Goal: Task Accomplishment & Management: Manage account settings

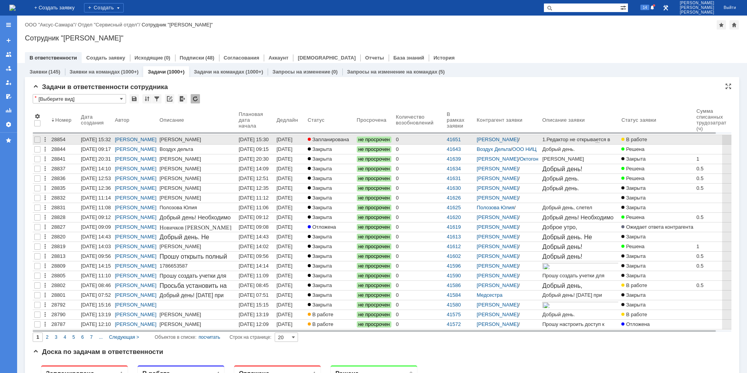
click at [422, 137] on div "0" at bounding box center [420, 140] width 48 height 6
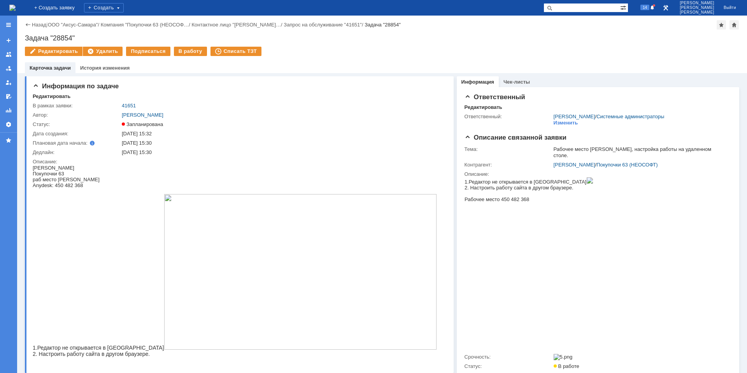
click at [246, 227] on img at bounding box center [300, 272] width 273 height 156
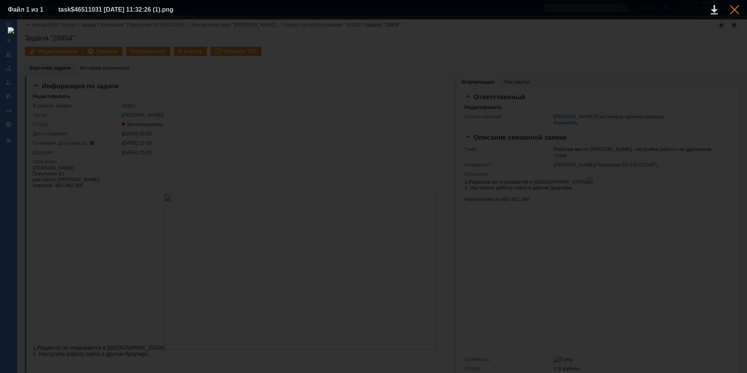
click at [732, 9] on div at bounding box center [734, 9] width 9 height 9
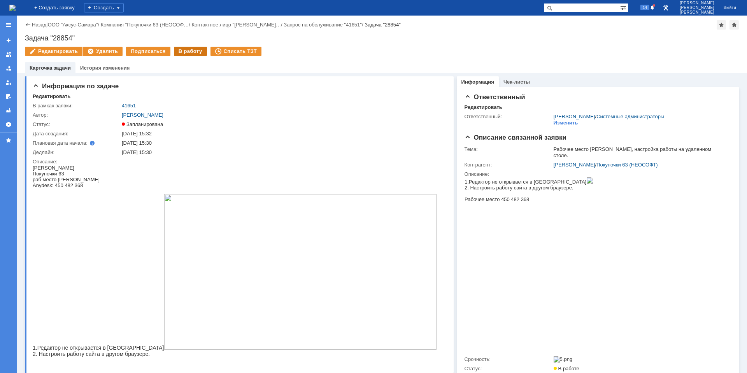
click at [179, 54] on div "В работу" at bounding box center [190, 51] width 33 height 9
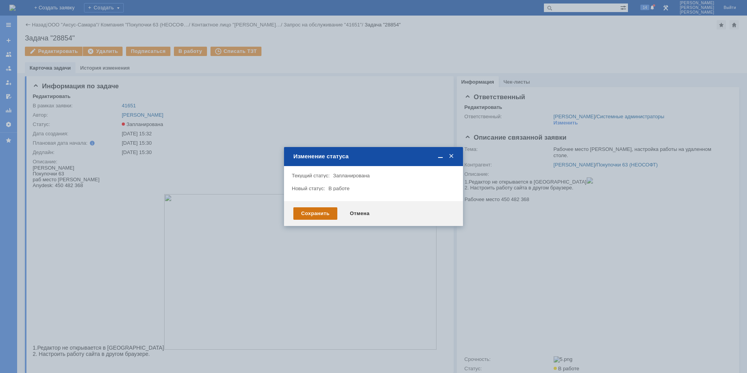
click at [311, 211] on div "Сохранить" at bounding box center [315, 213] width 44 height 12
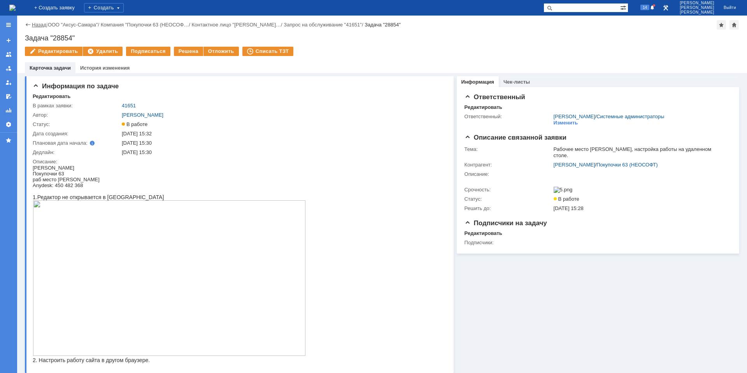
click at [32, 27] on link "Назад" at bounding box center [39, 25] width 14 height 6
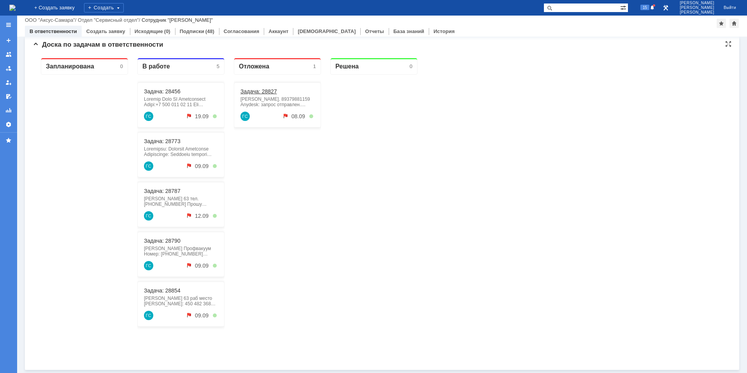
click at [263, 91] on link "Задача: 28827" at bounding box center [258, 91] width 37 height 6
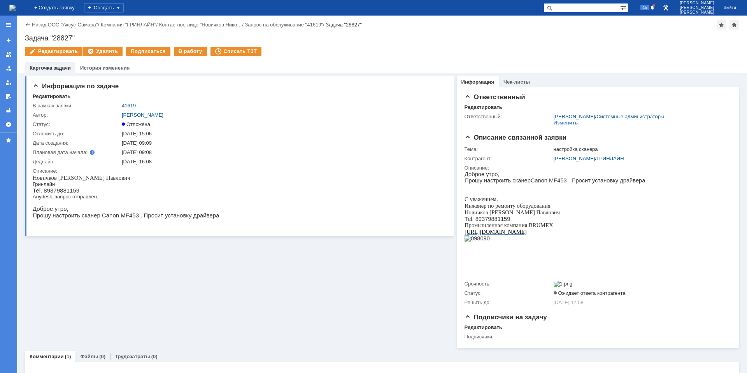
click at [40, 24] on link "Назад" at bounding box center [39, 25] width 14 height 6
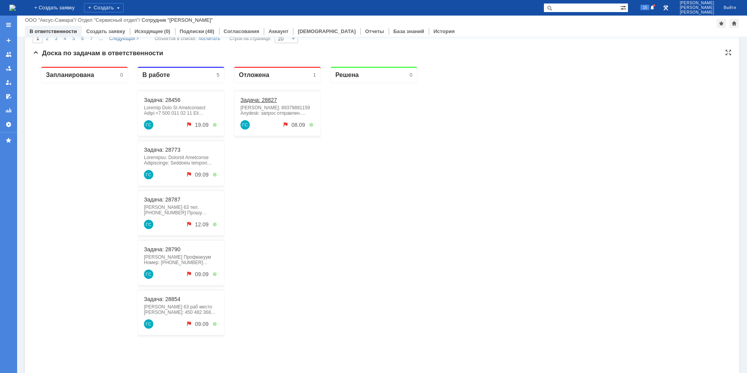
click at [262, 97] on link "Задача: 28827" at bounding box center [258, 100] width 37 height 6
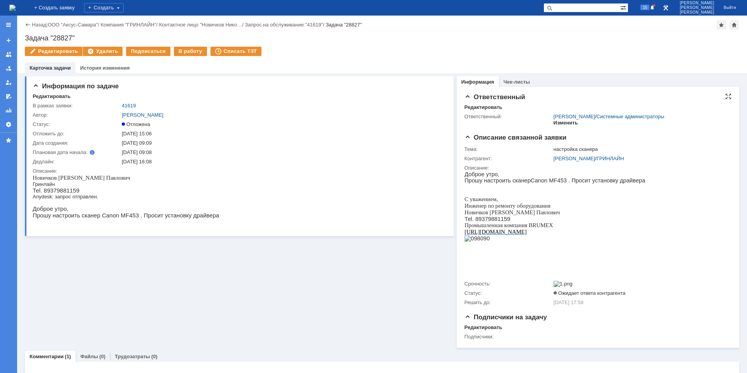
click at [558, 120] on div "Изменить" at bounding box center [566, 123] width 25 height 6
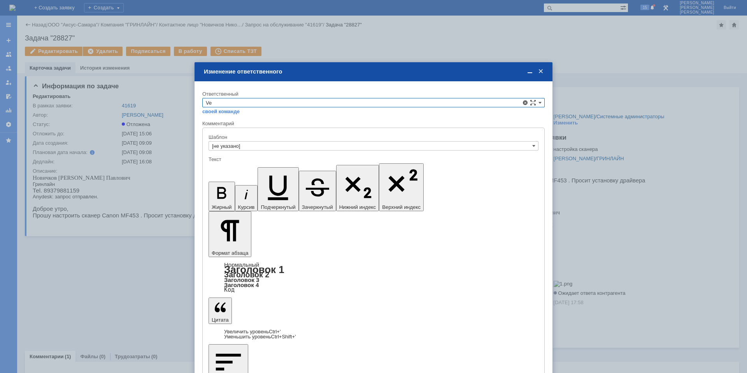
type input "V"
click at [264, 167] on span "[PERSON_NAME]" at bounding box center [373, 166] width 335 height 6
type input "[PERSON_NAME]"
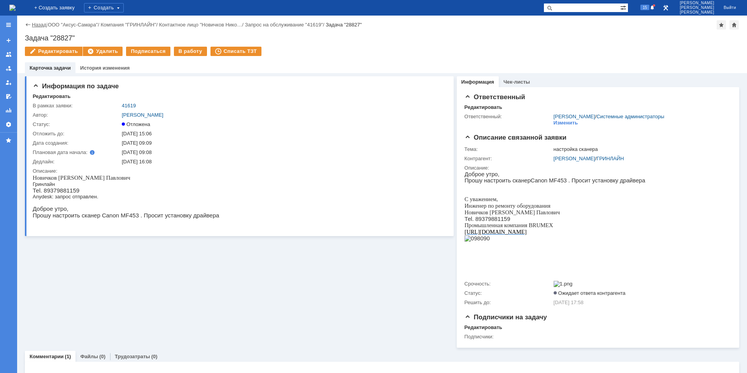
click at [40, 22] on link "Назад" at bounding box center [39, 25] width 14 height 6
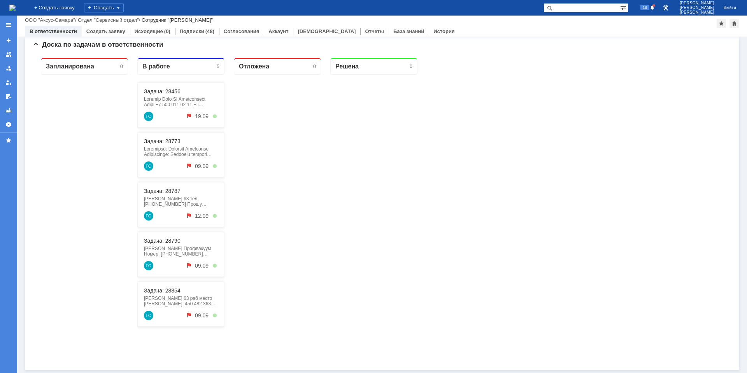
click at [173, 294] on div "Задача: 28854 [PERSON_NAME] 63 раб место [PERSON_NAME]: 450 482 368 1.Редактор …" at bounding box center [180, 304] width 87 height 45
click at [173, 291] on link "Задача: 28854" at bounding box center [162, 291] width 37 height 6
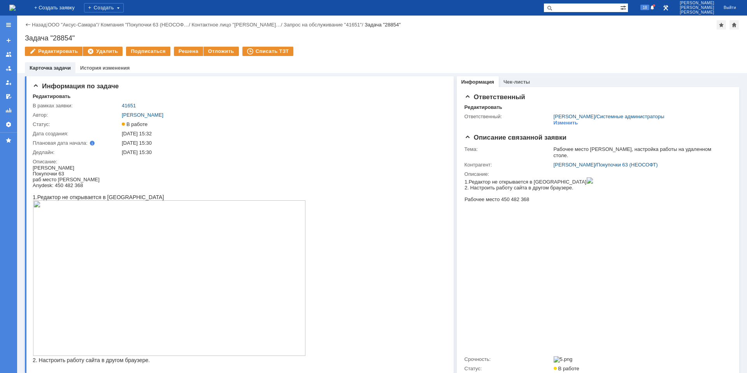
click at [37, 20] on div "Назад | ООО "Аксус-Самара" / Компания "Покупочки 63 (НЕОСОФ… / Контактное лицо …" at bounding box center [382, 45] width 730 height 58
click at [37, 24] on link "Назад" at bounding box center [39, 25] width 14 height 6
